Goal: Information Seeking & Learning: Learn about a topic

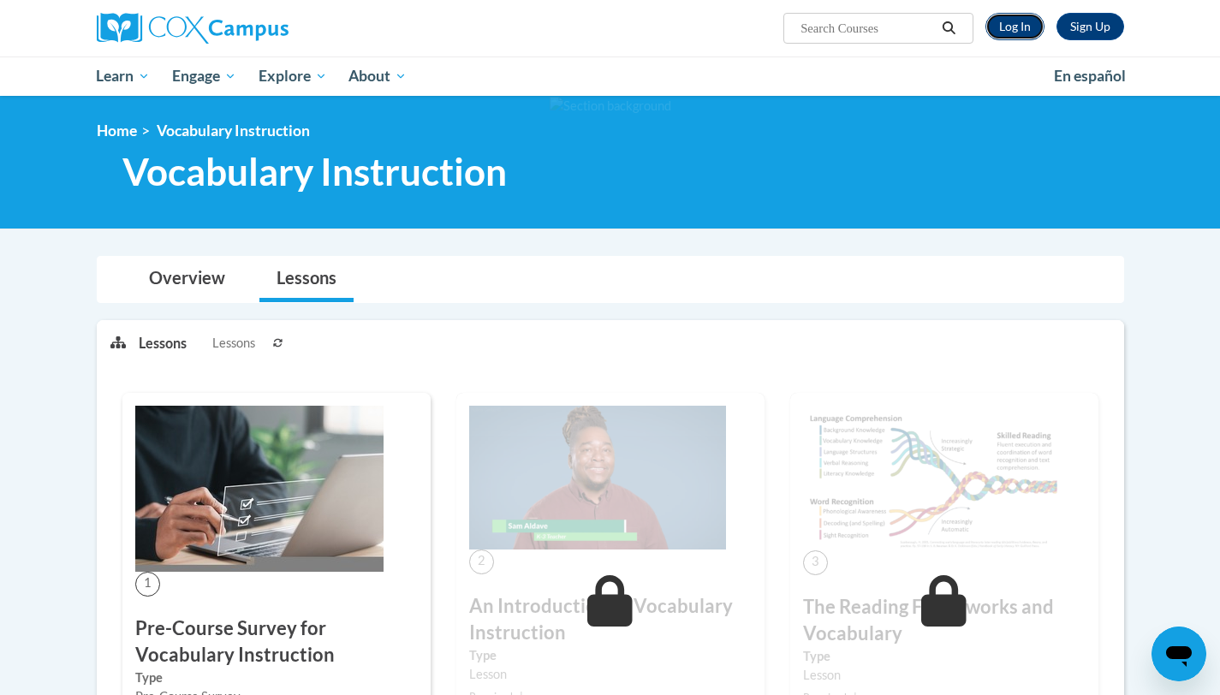
click at [1013, 24] on link "Log In" at bounding box center [1015, 26] width 59 height 27
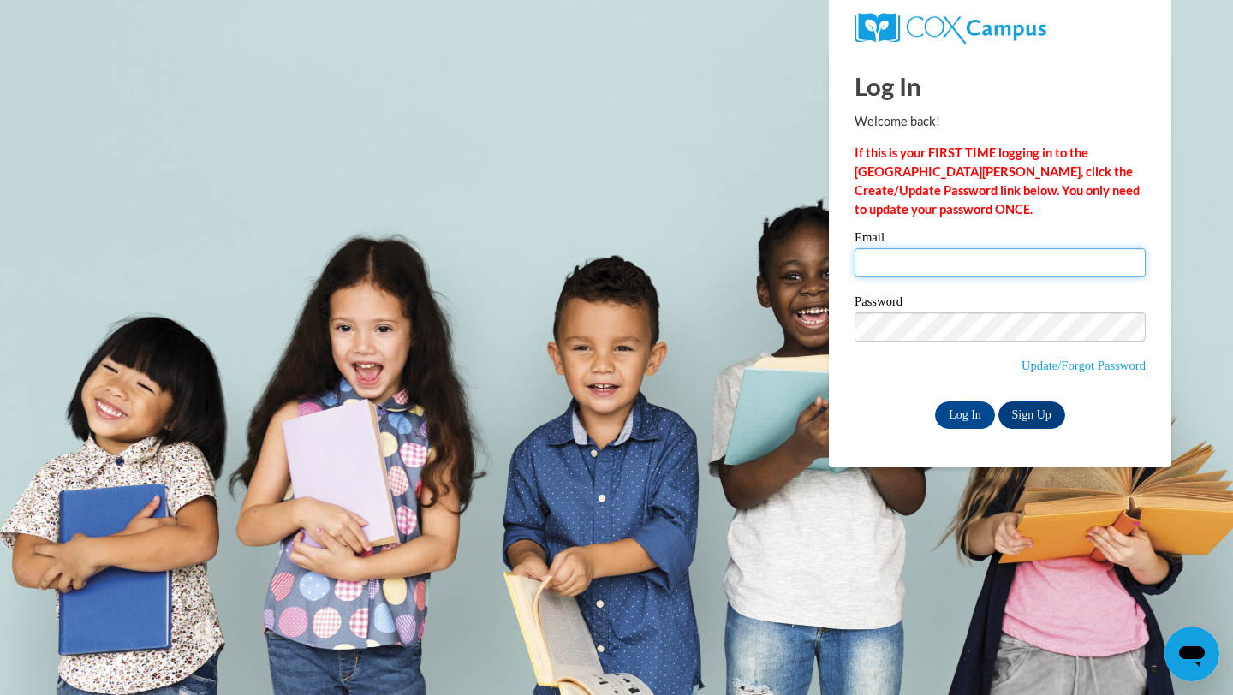
click at [927, 248] on input "Email" at bounding box center [1000, 262] width 291 height 29
type input "jkolgen@sasd.net"
click at [969, 424] on input "Log In" at bounding box center [965, 415] width 60 height 27
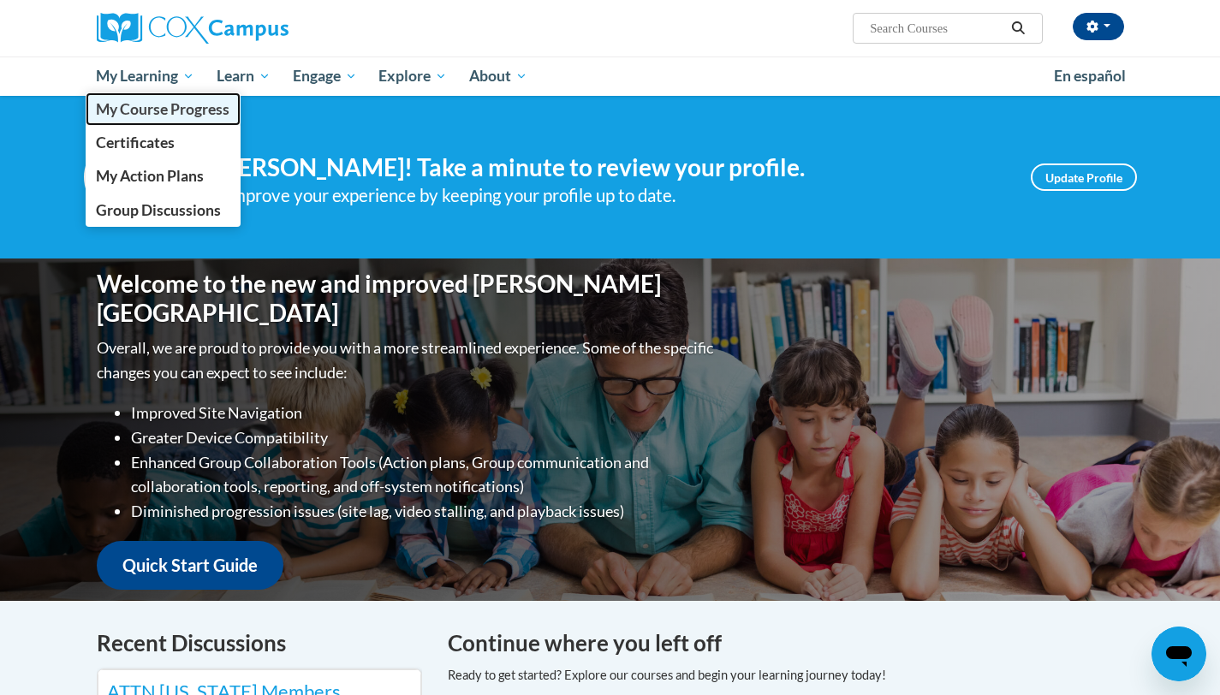
click at [162, 114] on span "My Course Progress" at bounding box center [163, 109] width 134 height 18
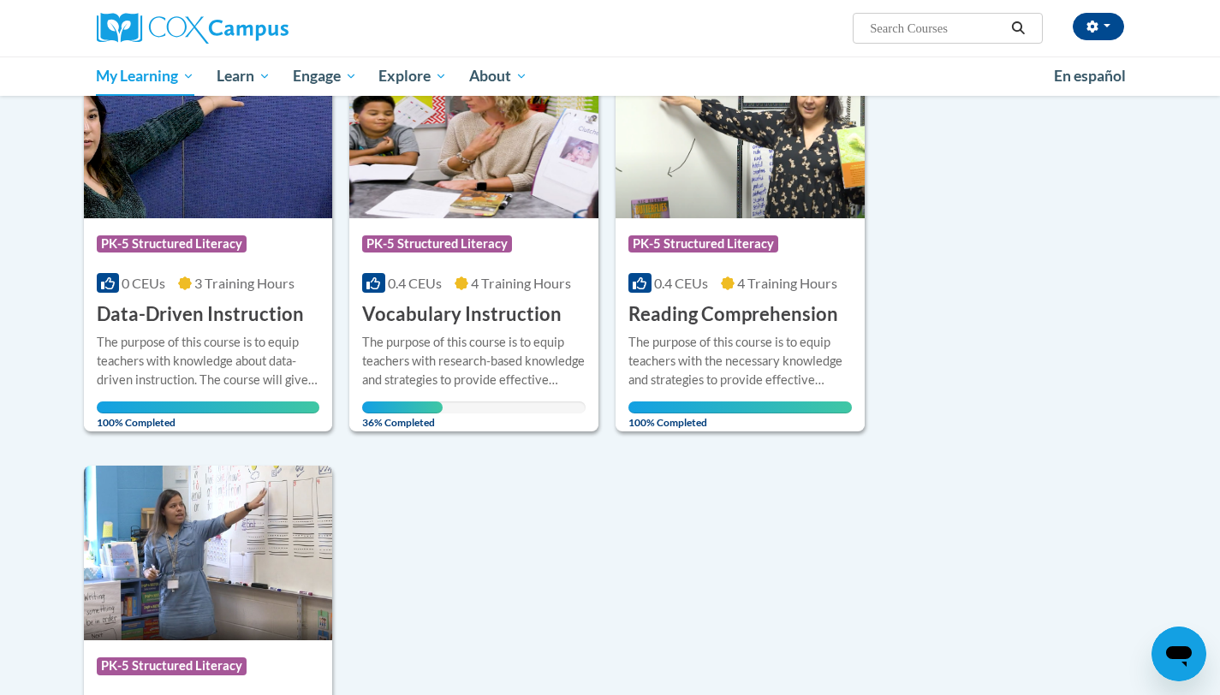
scroll to position [194, 0]
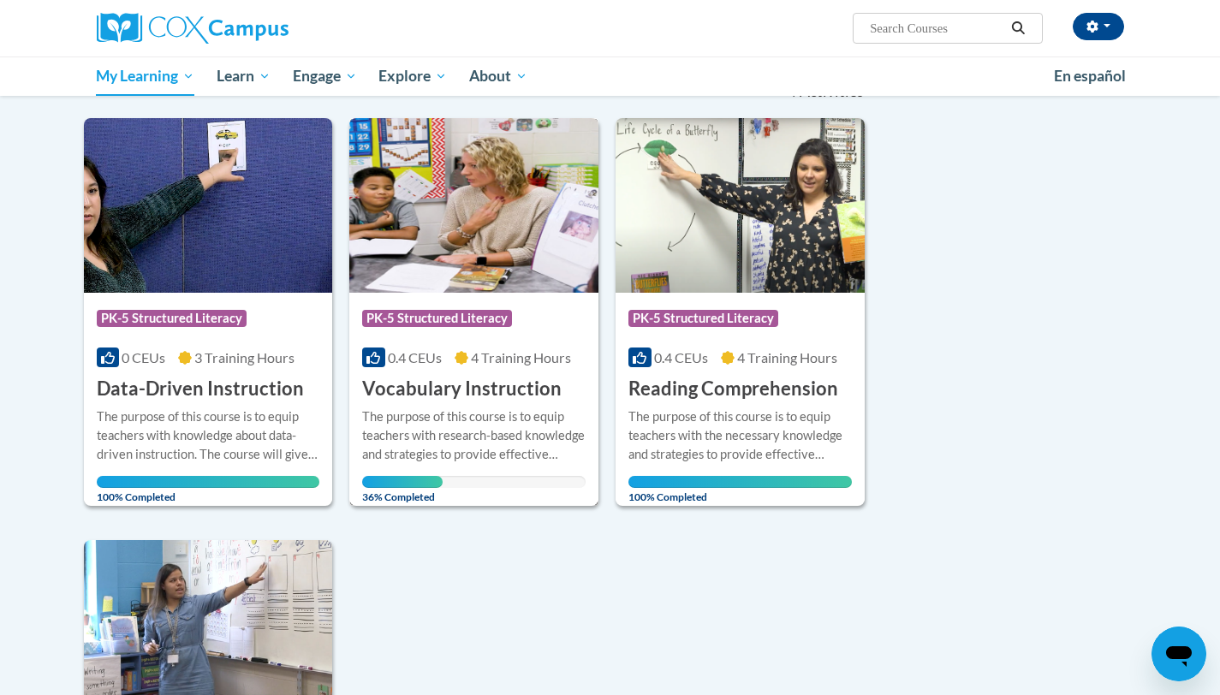
click at [479, 207] on img at bounding box center [473, 205] width 249 height 175
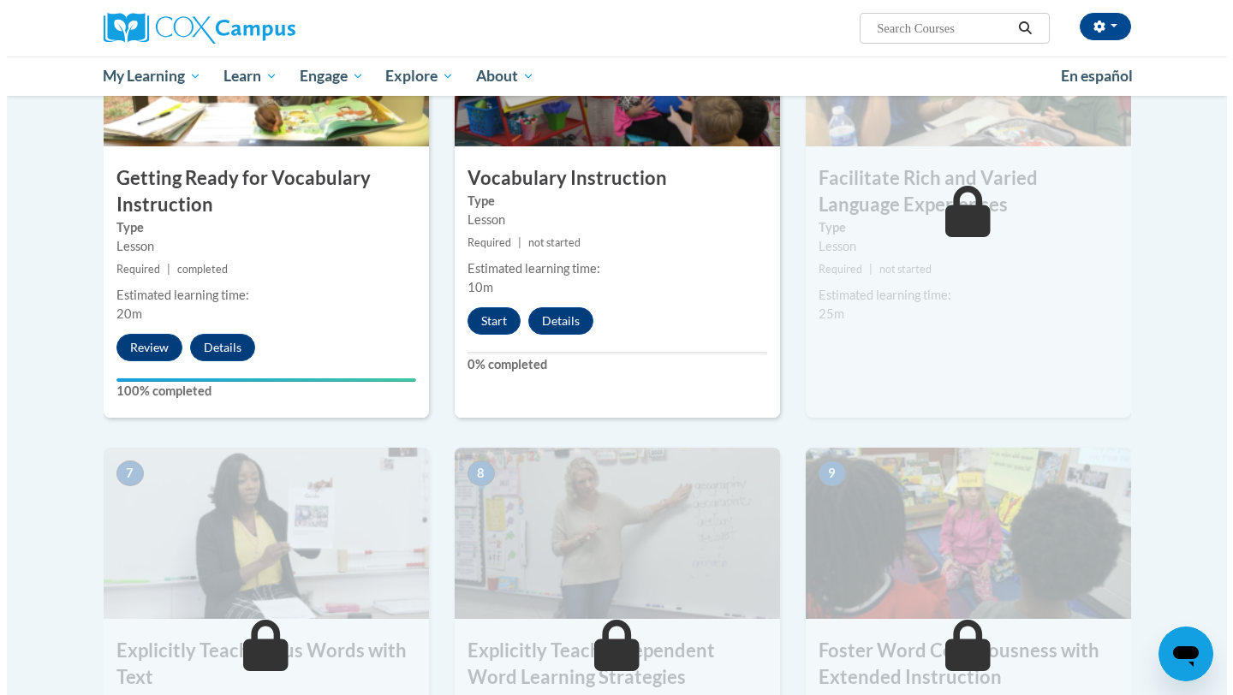
scroll to position [991, 0]
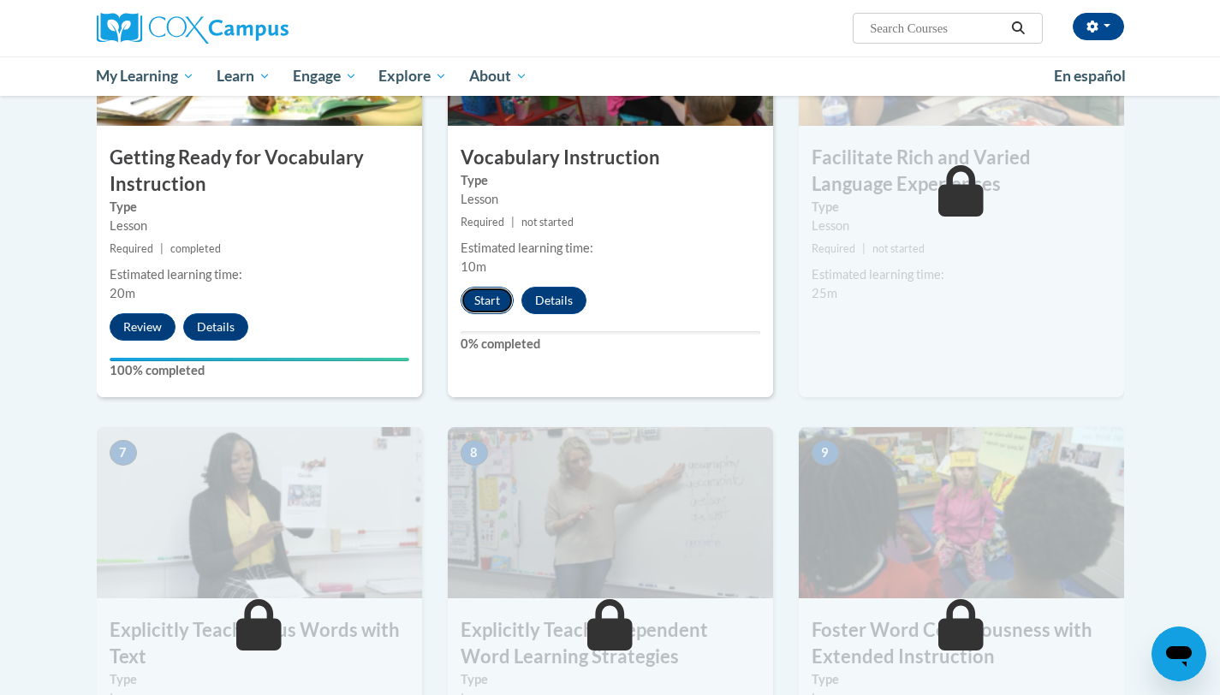
click at [486, 290] on button "Start" at bounding box center [487, 300] width 53 height 27
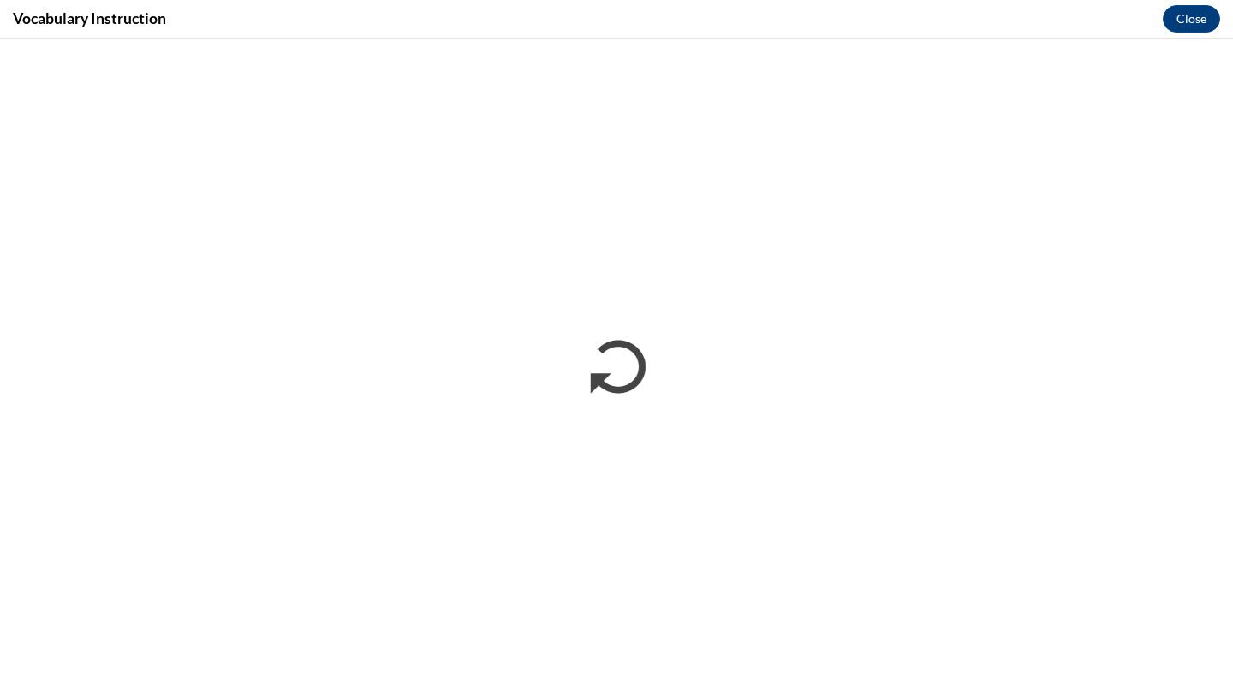
scroll to position [0, 0]
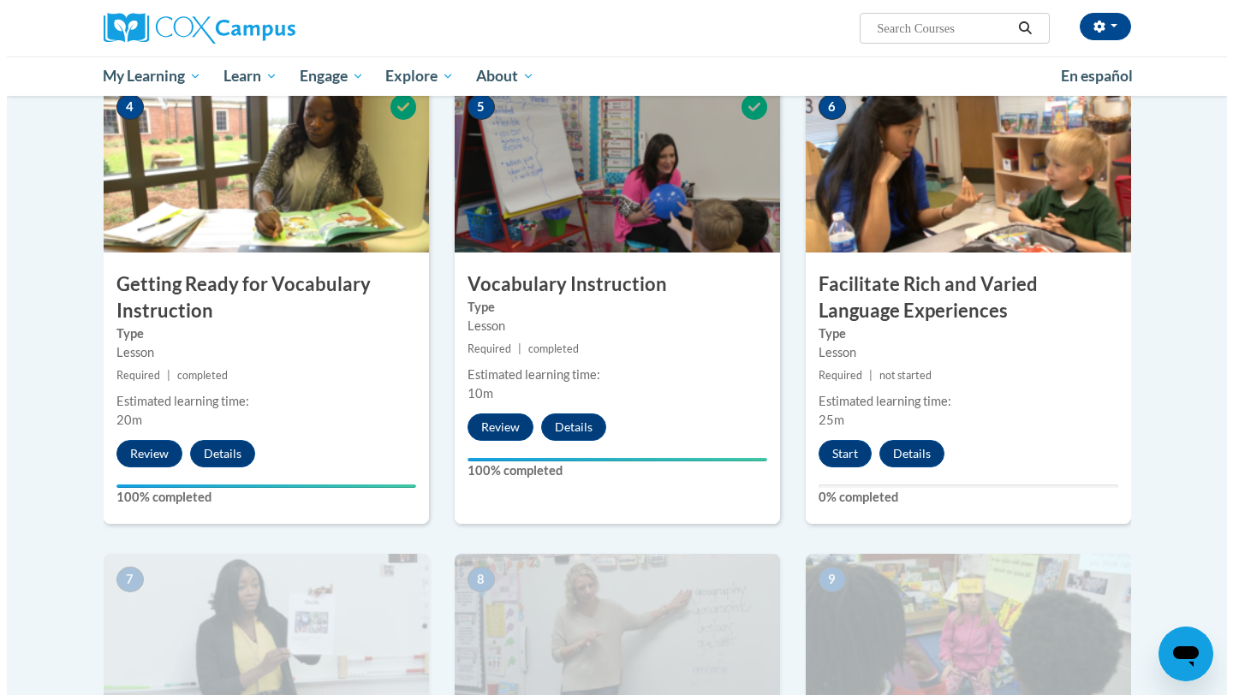
scroll to position [874, 0]
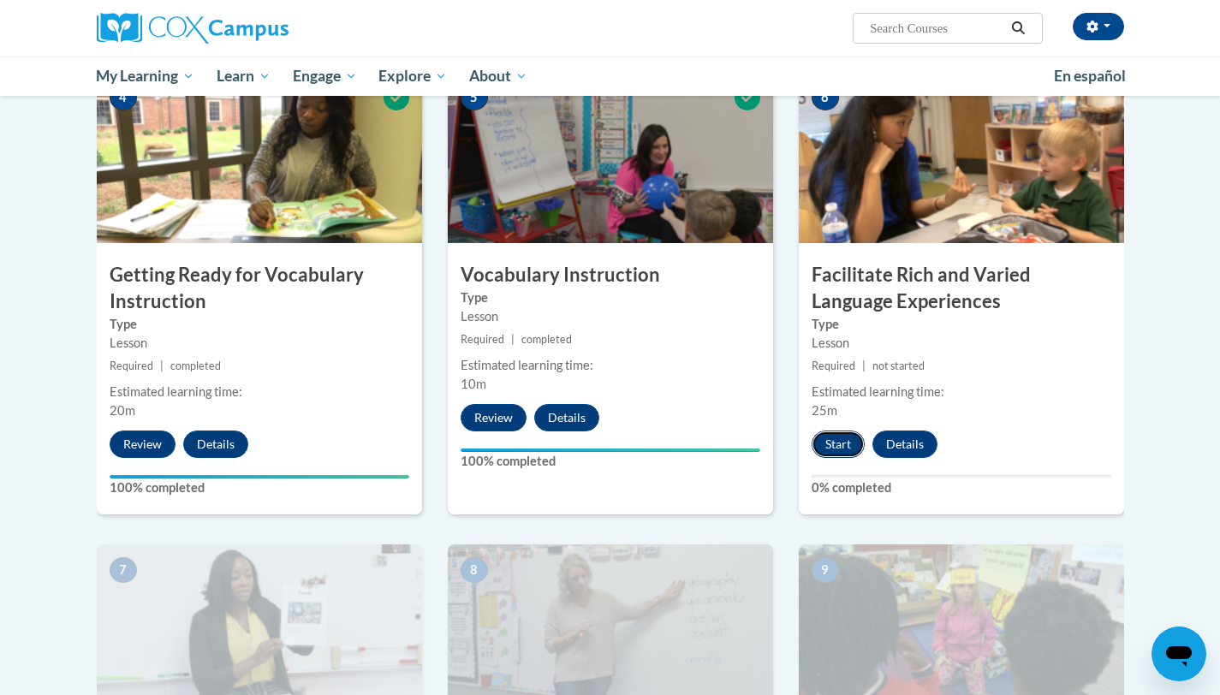
click at [835, 442] on button "Start" at bounding box center [838, 444] width 53 height 27
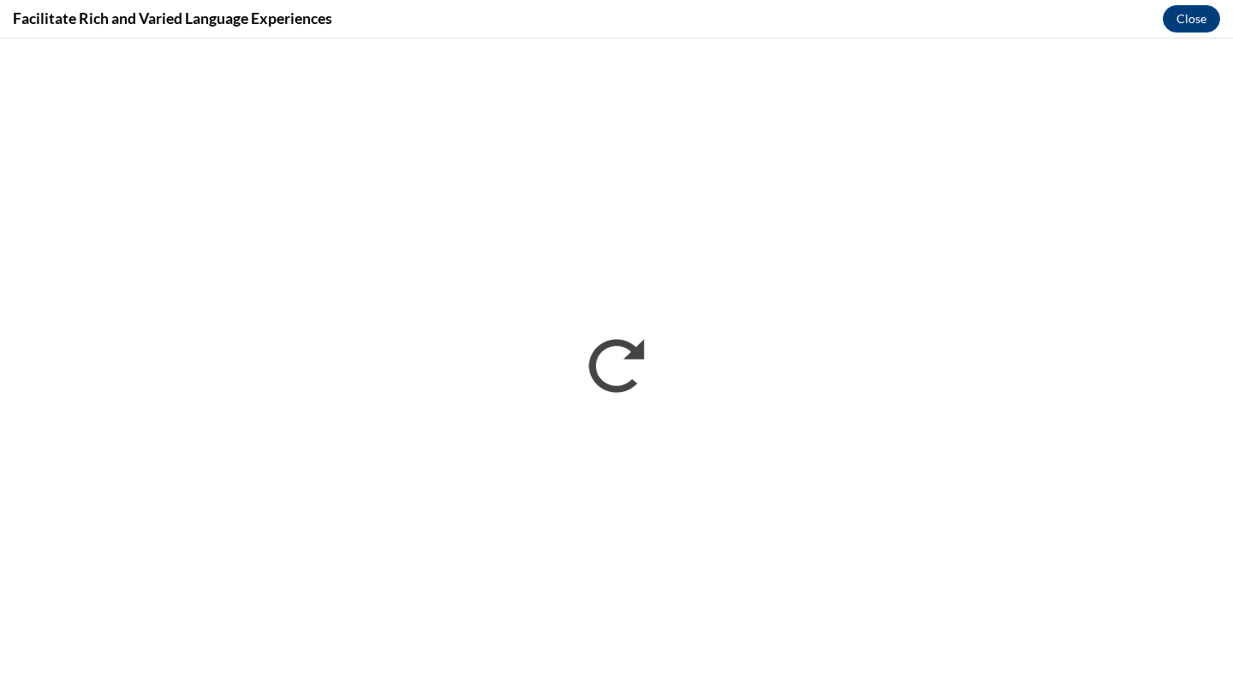
scroll to position [0, 0]
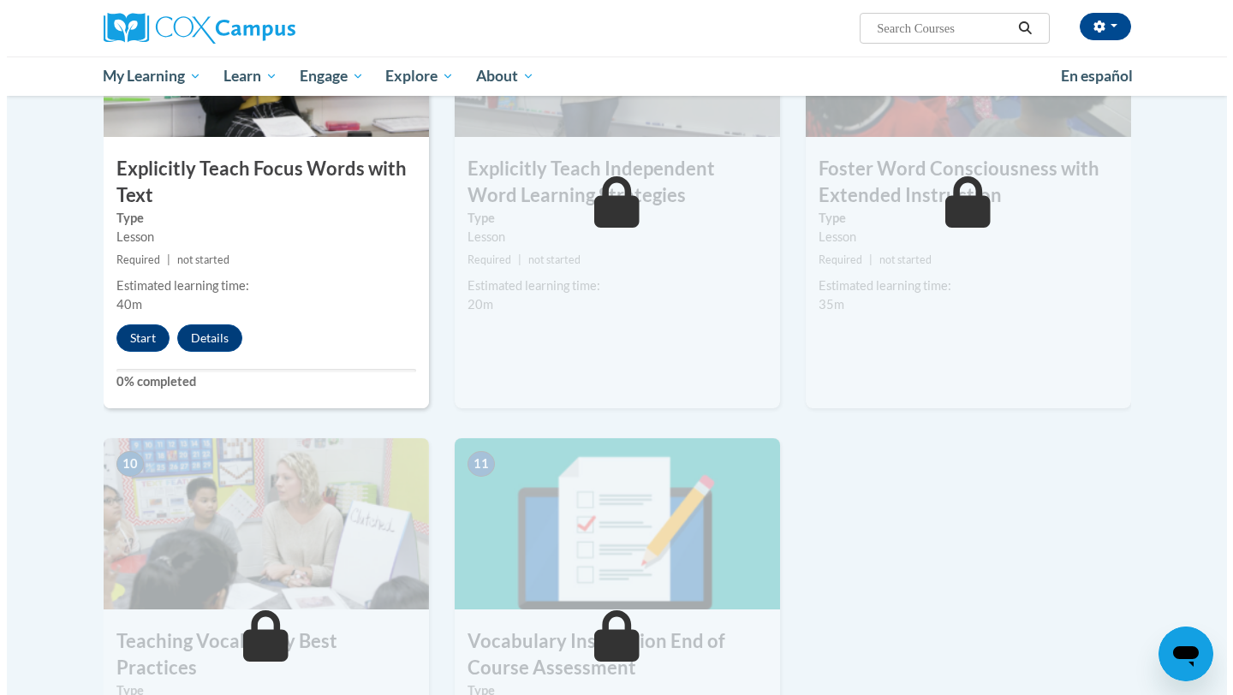
scroll to position [1452, 0]
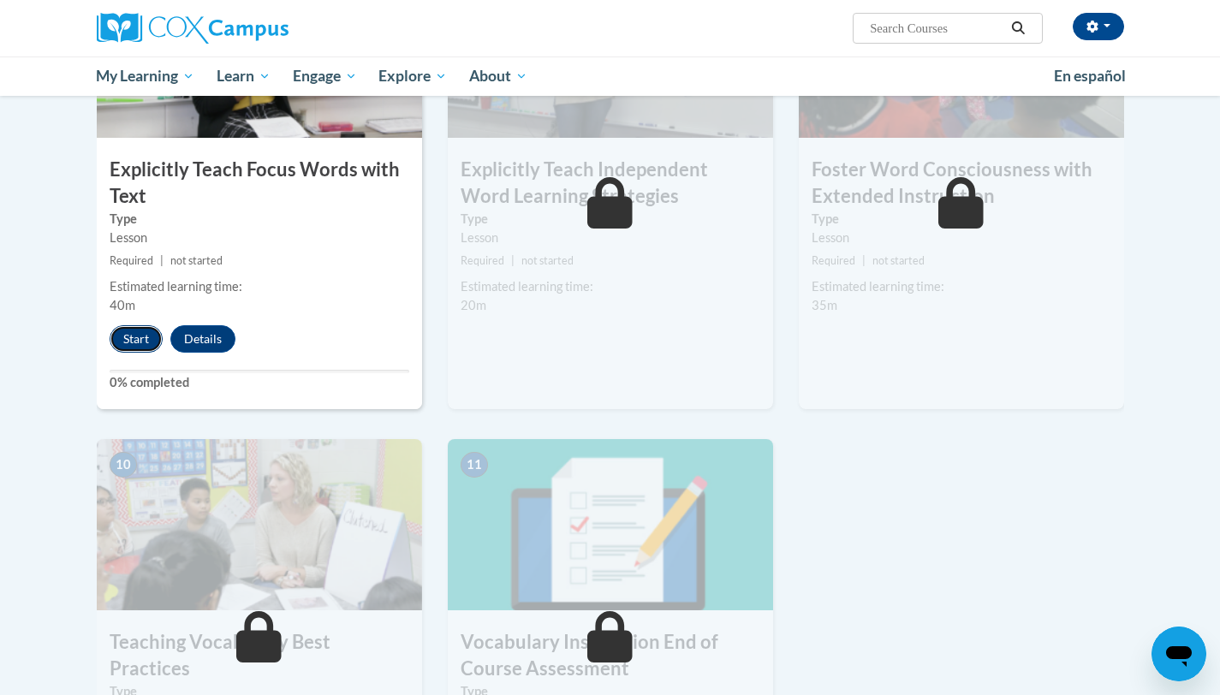
click at [131, 333] on button "Start" at bounding box center [136, 338] width 53 height 27
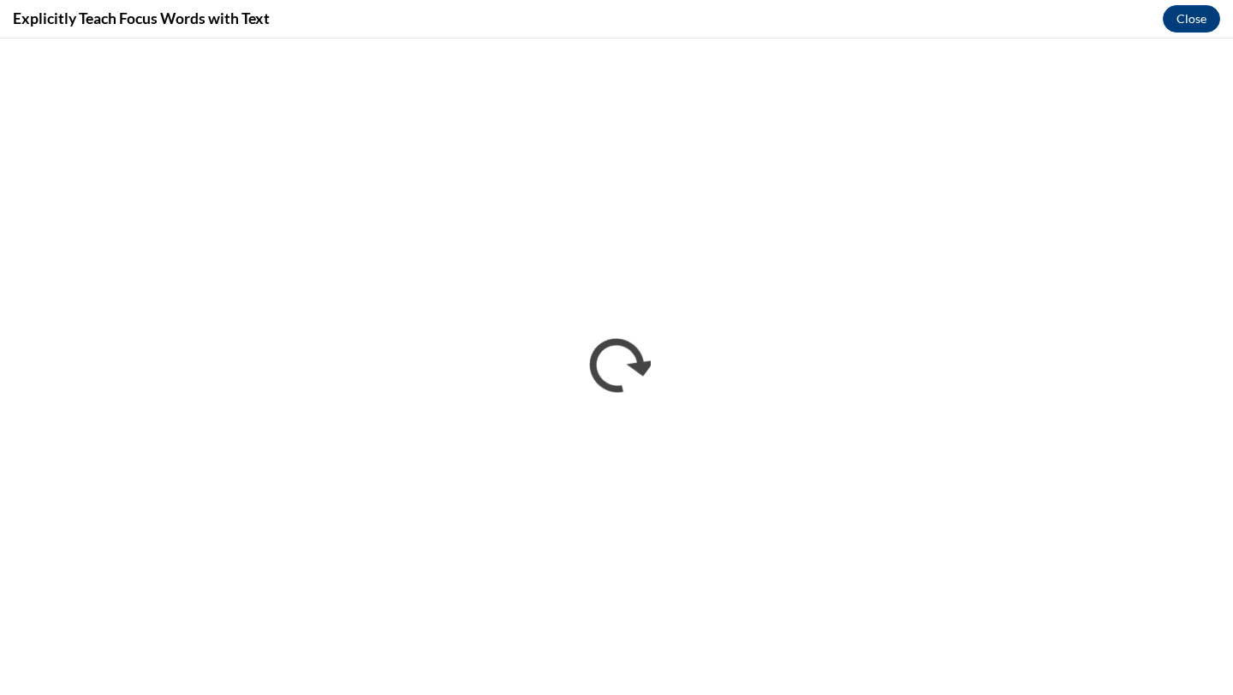
scroll to position [0, 0]
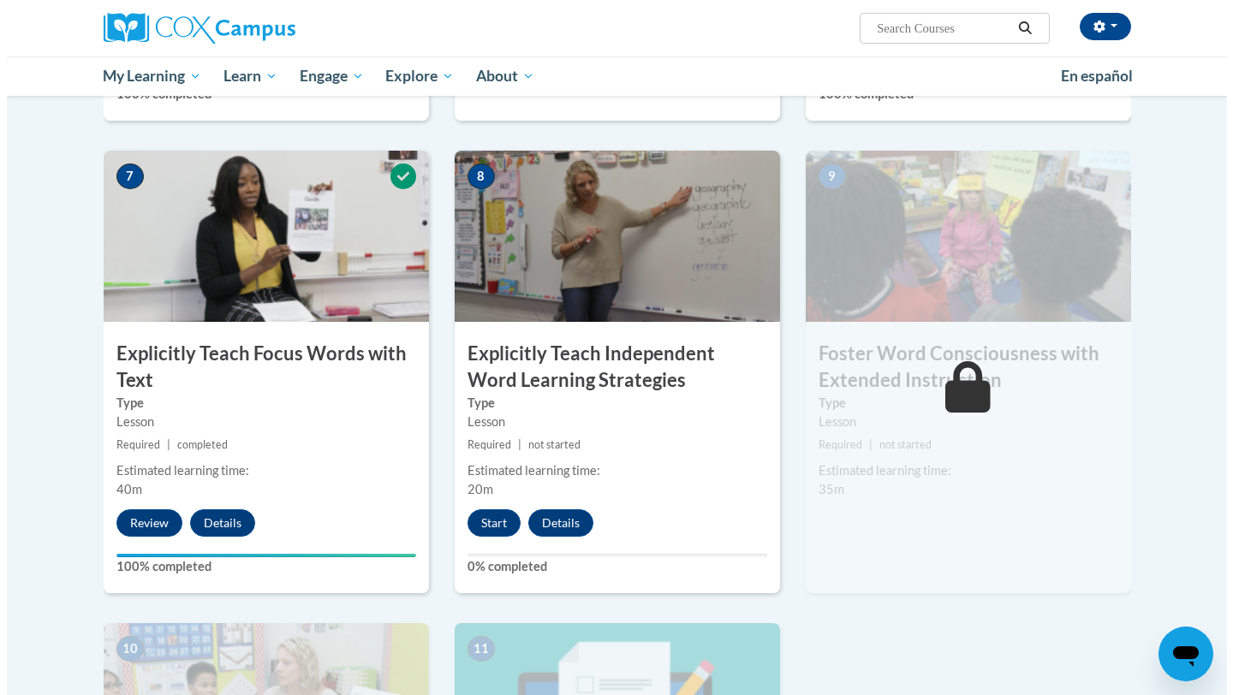
scroll to position [1268, 0]
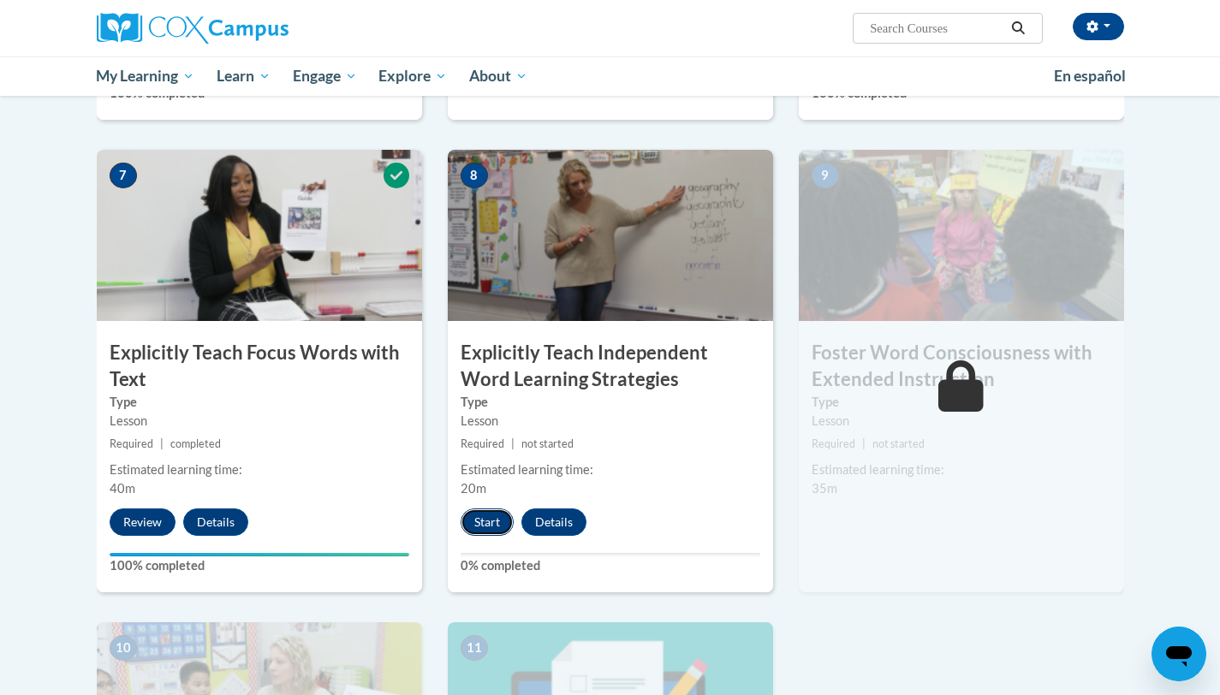
click at [504, 522] on button "Start" at bounding box center [487, 522] width 53 height 27
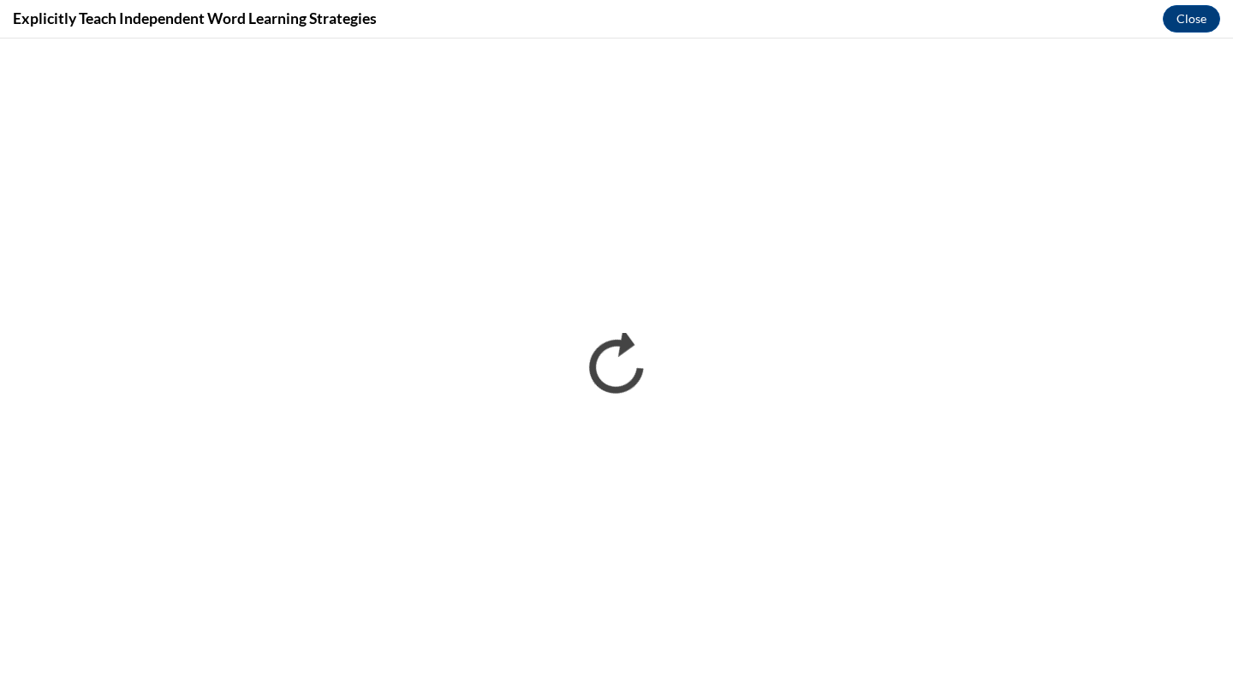
scroll to position [0, 0]
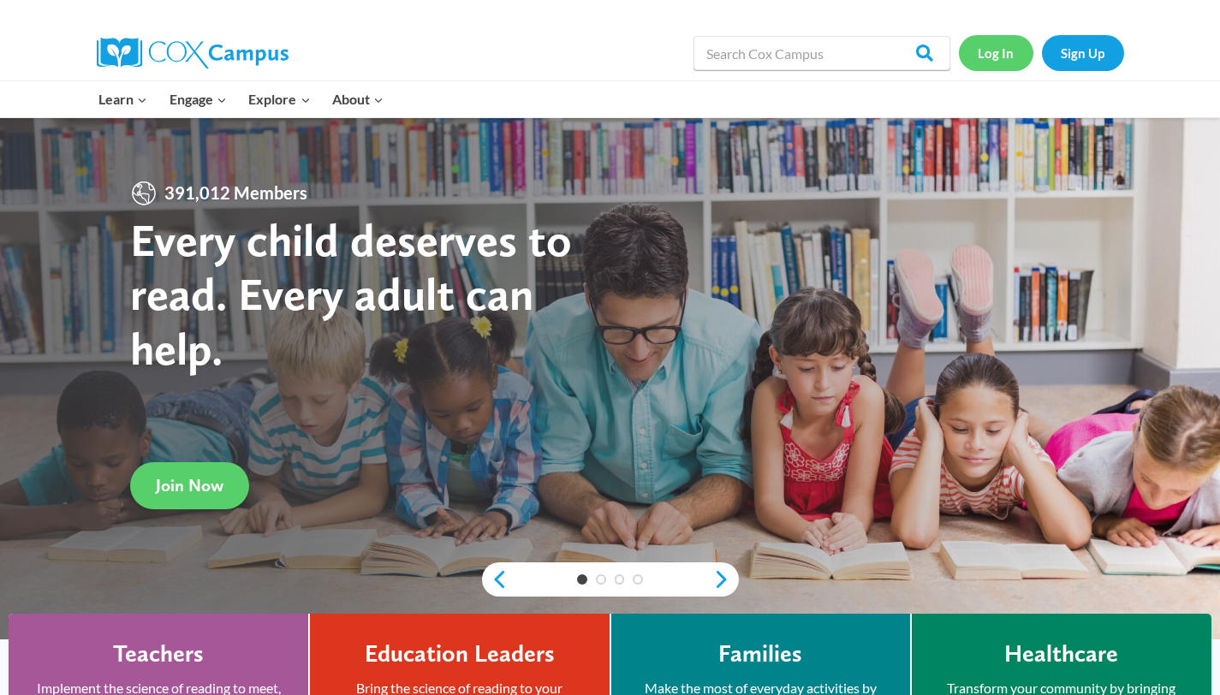
click at [1000, 55] on link "Log In" at bounding box center [996, 52] width 75 height 35
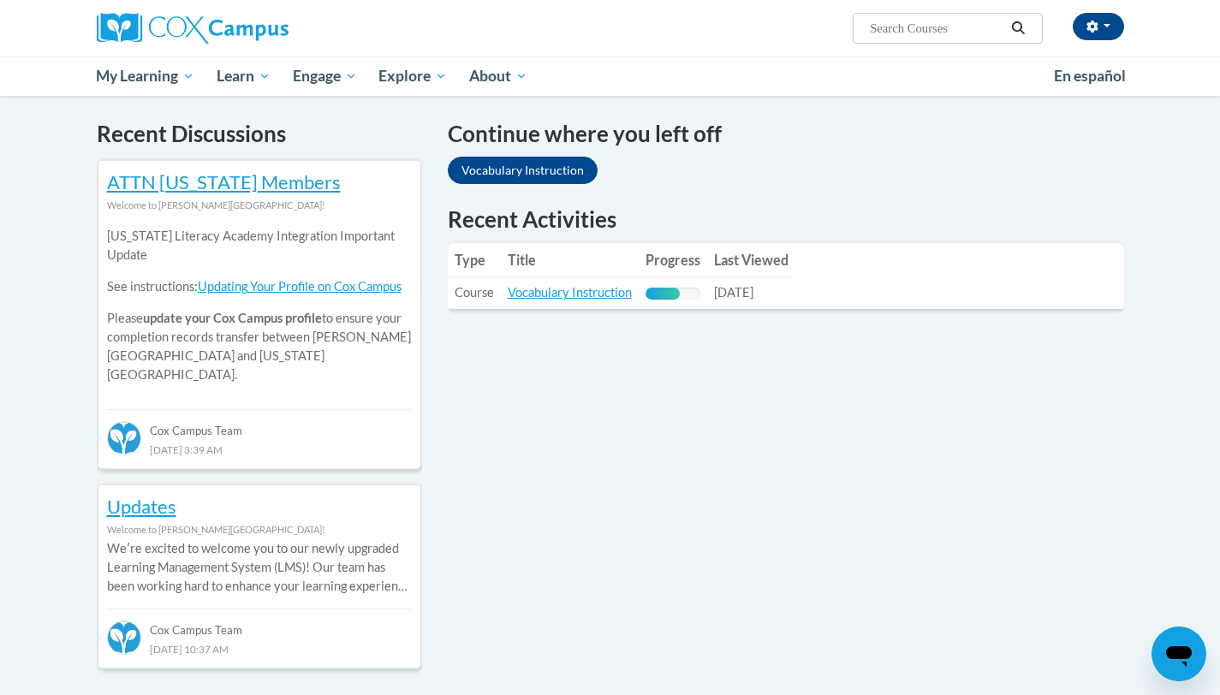
scroll to position [511, 0]
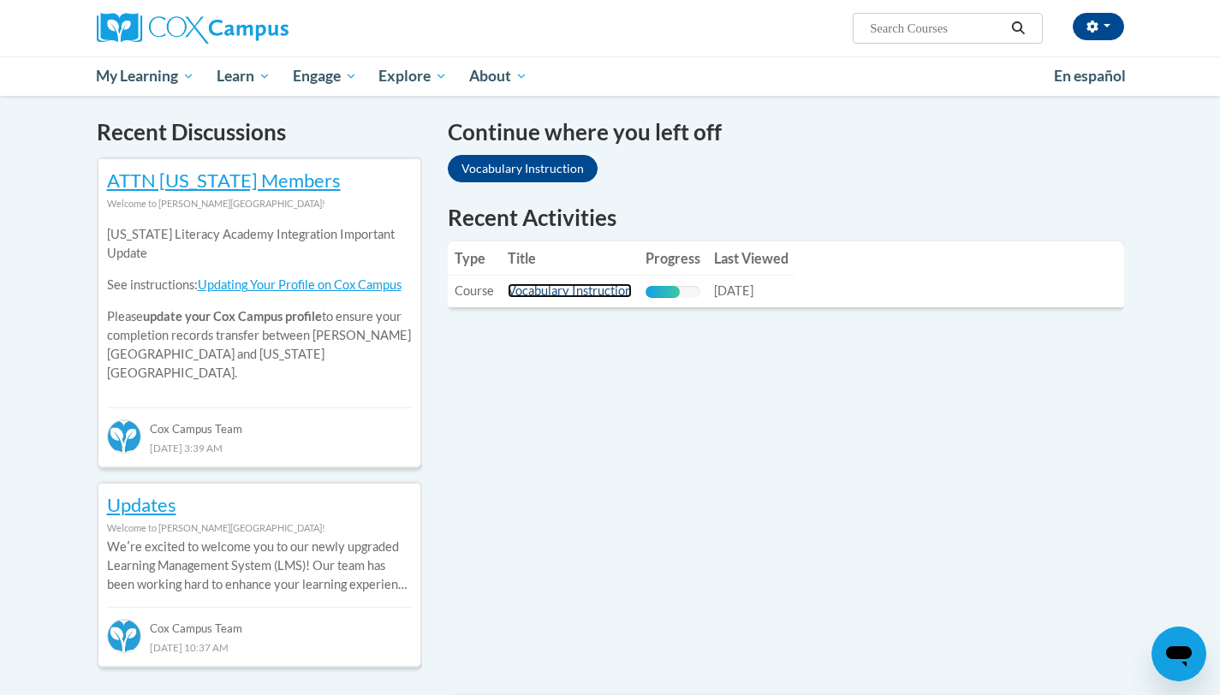
click at [552, 293] on link "Vocabulary Instruction" at bounding box center [570, 290] width 124 height 15
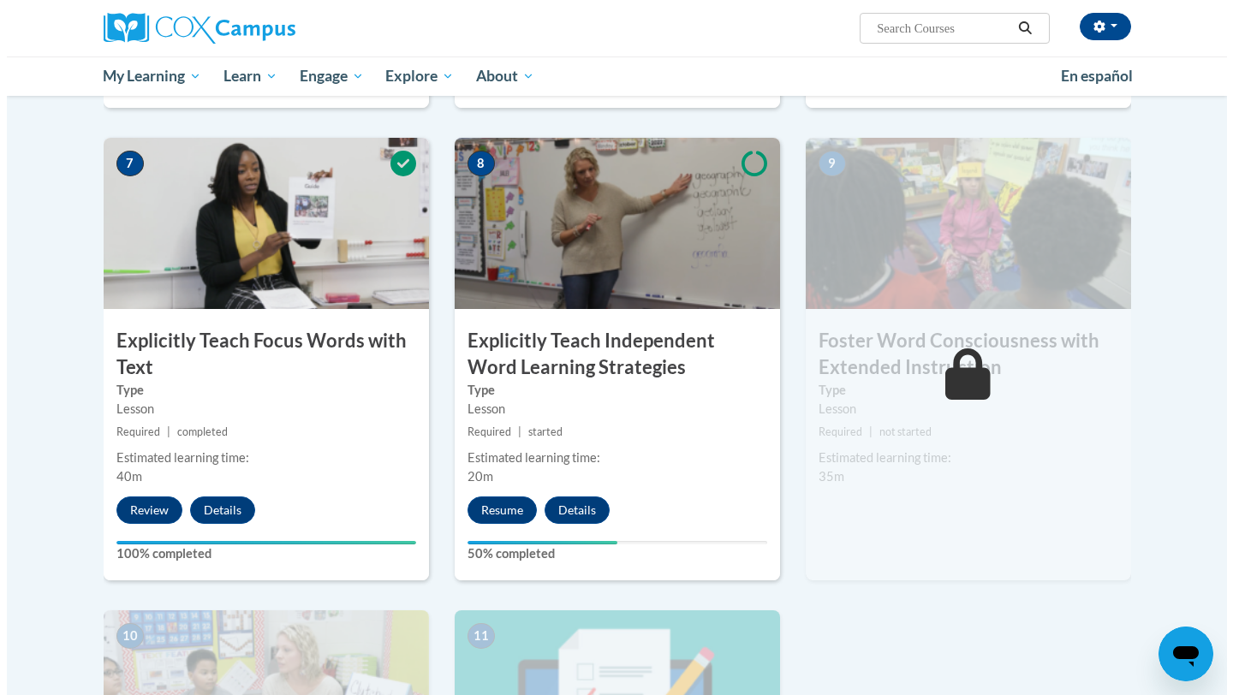
scroll to position [1363, 0]
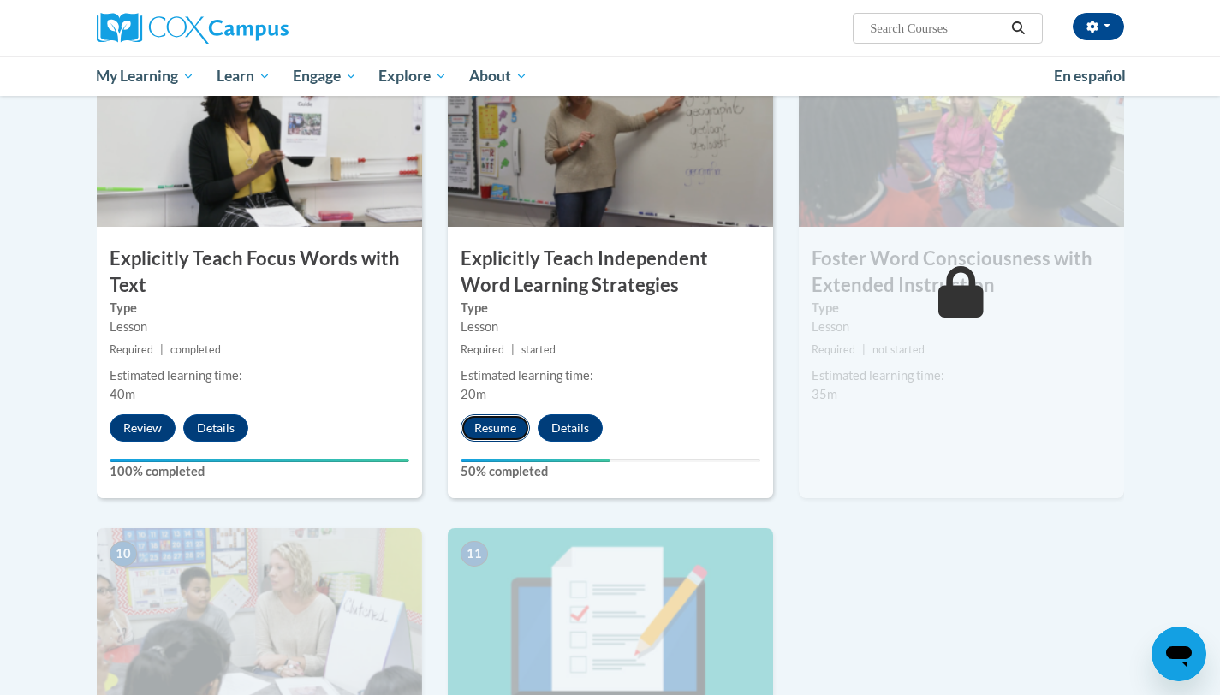
click at [486, 424] on button "Resume" at bounding box center [495, 428] width 69 height 27
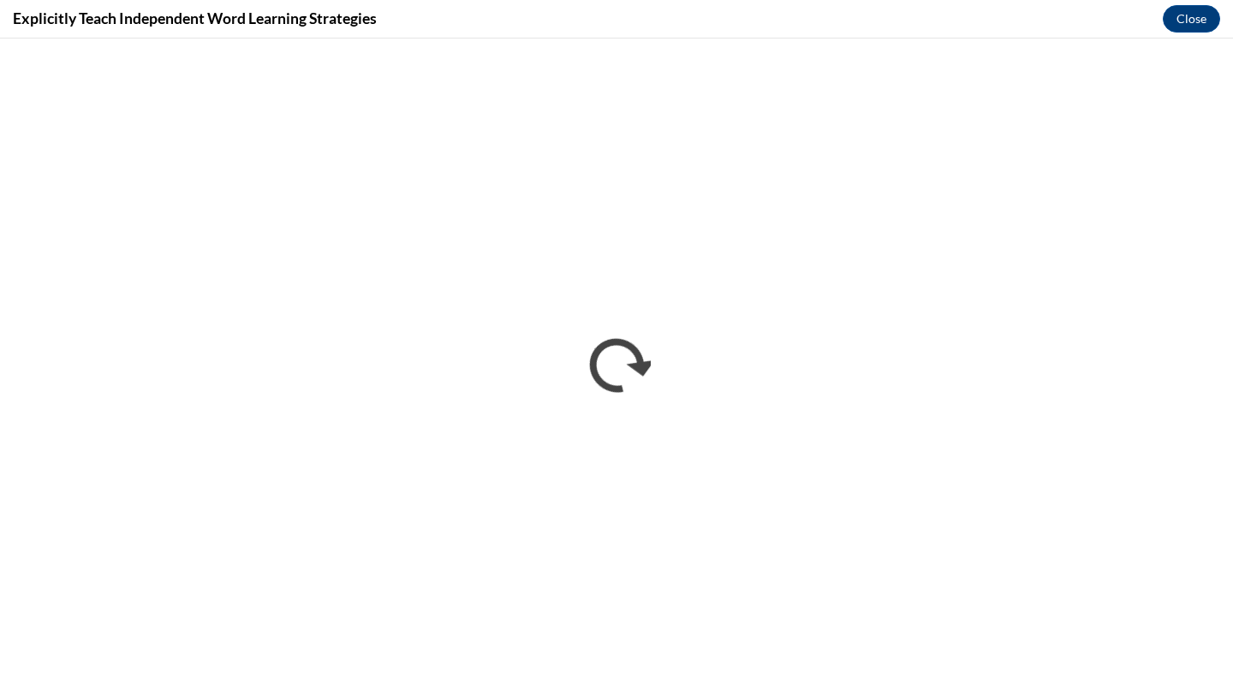
scroll to position [0, 0]
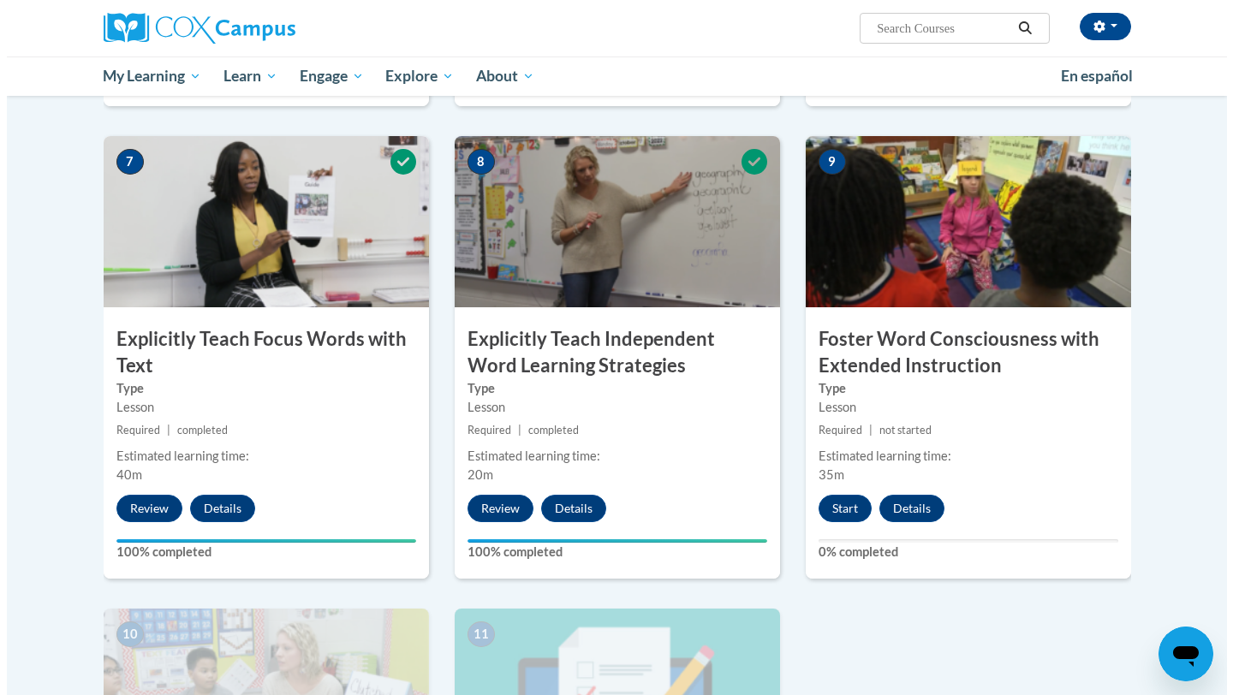
scroll to position [1262, 0]
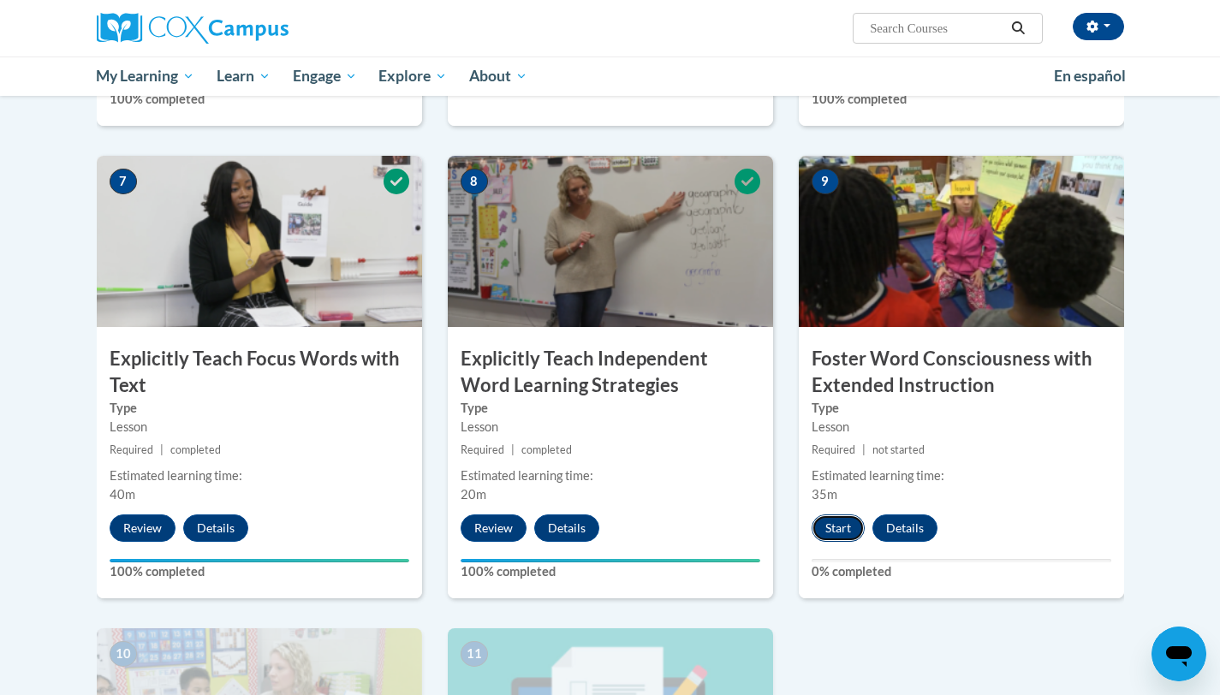
click at [833, 528] on button "Start" at bounding box center [838, 528] width 53 height 27
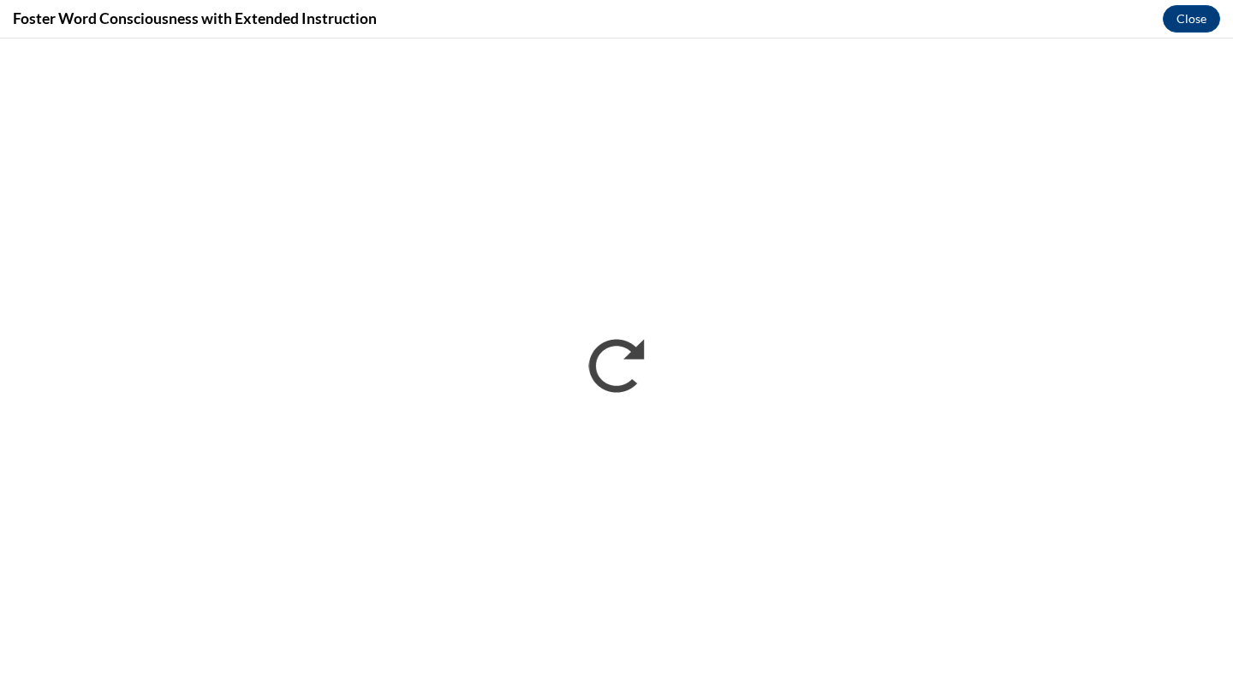
scroll to position [0, 0]
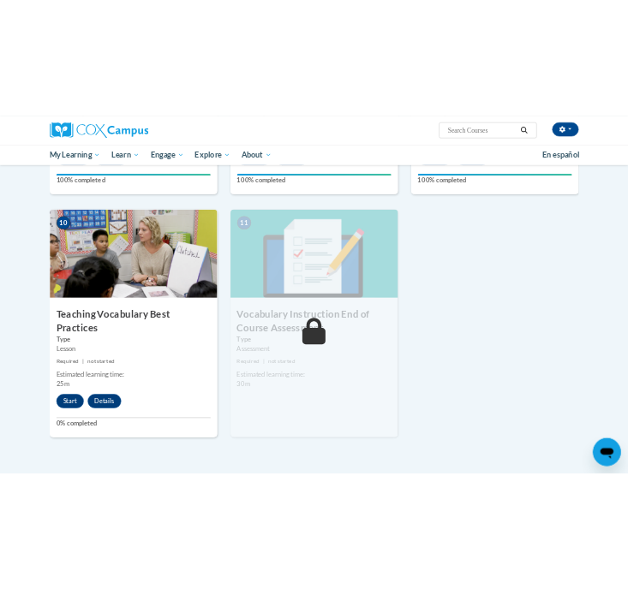
scroll to position [1719, 0]
